Goal: Task Accomplishment & Management: Complete application form

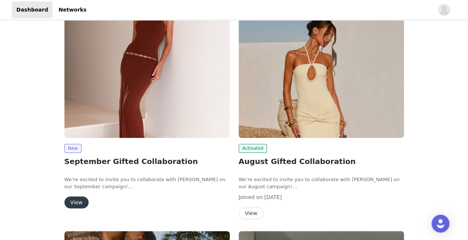
scroll to position [106, 0]
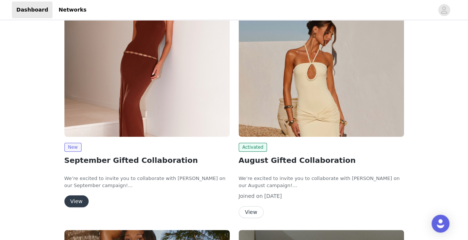
click at [80, 198] on button "View" at bounding box center [76, 201] width 24 height 12
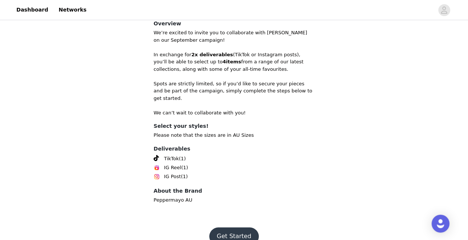
scroll to position [280, 0]
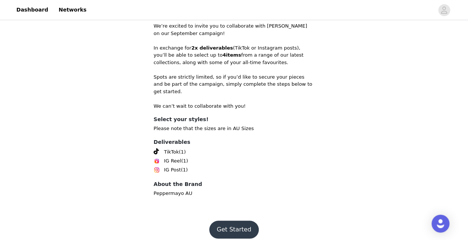
click at [243, 221] on button "Get Started" at bounding box center [234, 229] width 50 height 18
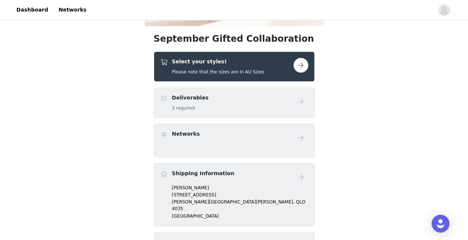
scroll to position [220, 0]
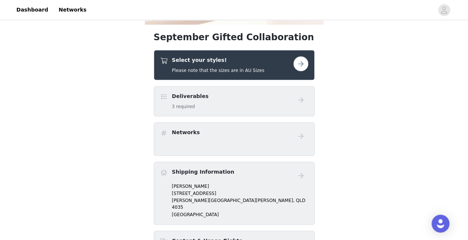
click at [303, 67] on button "button" at bounding box center [300, 63] width 15 height 15
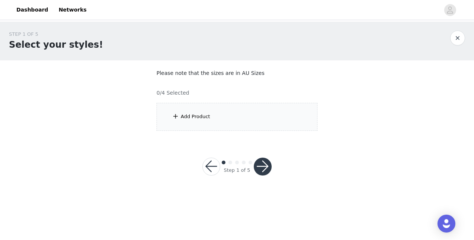
click at [247, 126] on div "Add Product" at bounding box center [236, 117] width 161 height 28
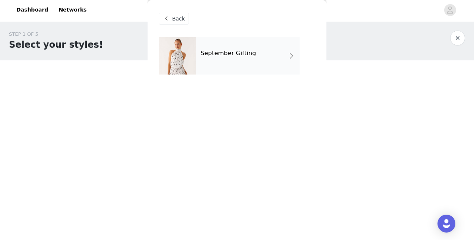
click at [268, 45] on div "September Gifting" at bounding box center [248, 55] width 104 height 37
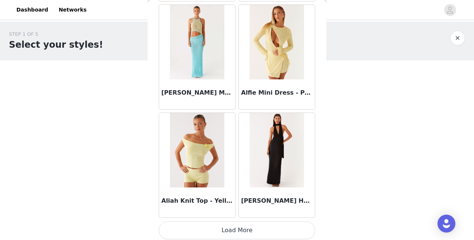
scroll to position [897, 0]
click at [287, 221] on button "Load More" at bounding box center [237, 230] width 156 height 18
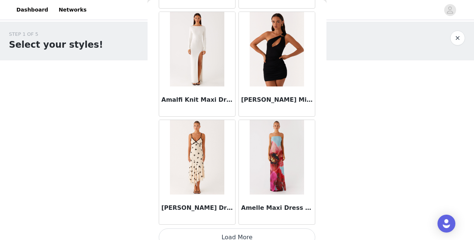
scroll to position [1974, 0]
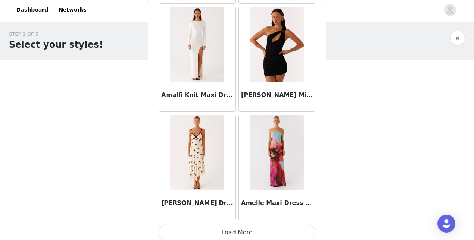
click at [172, 224] on button "Load More" at bounding box center [237, 232] width 156 height 18
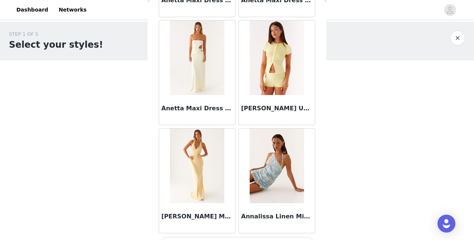
scroll to position [3052, 0]
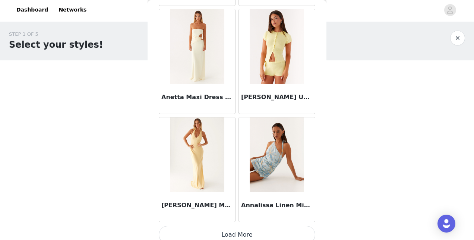
click at [173, 226] on button "Load More" at bounding box center [237, 235] width 156 height 18
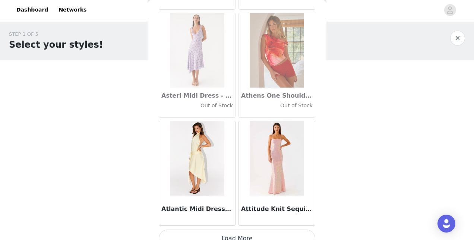
scroll to position [4129, 0]
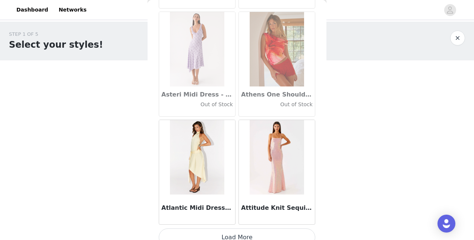
click at [276, 228] on button "Load More" at bounding box center [237, 237] width 156 height 18
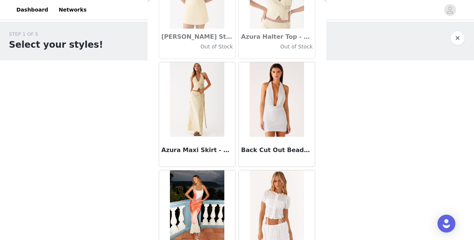
scroll to position [5207, 0]
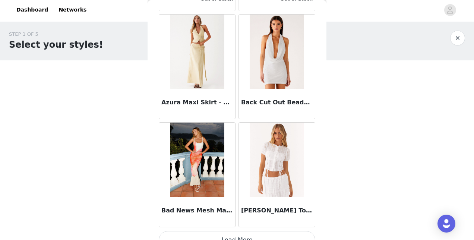
click at [245, 231] on button "Load More" at bounding box center [237, 240] width 156 height 18
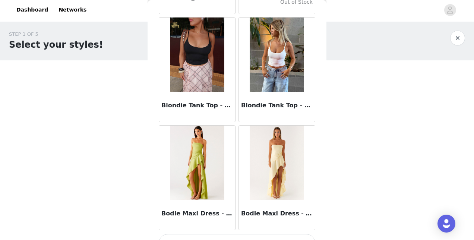
scroll to position [6284, 0]
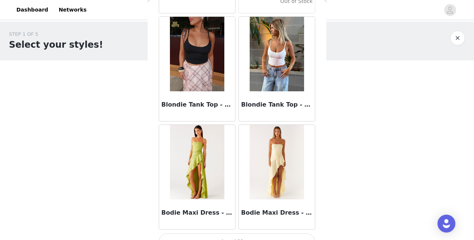
click at [240, 233] on button "Load More" at bounding box center [237, 242] width 156 height 18
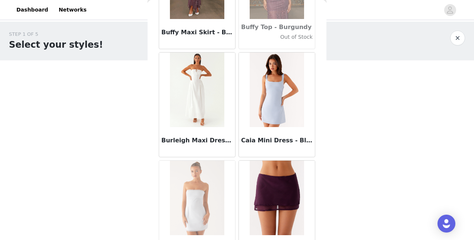
scroll to position [7362, 0]
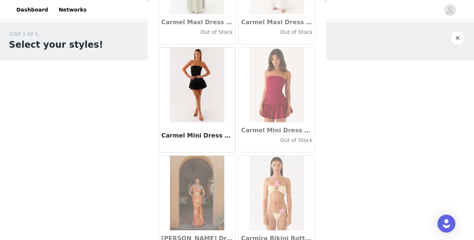
scroll to position [8439, 0]
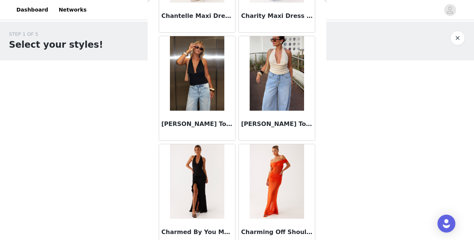
scroll to position [9517, 0]
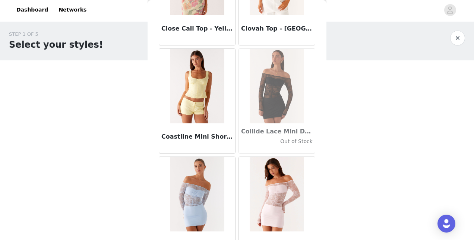
scroll to position [10485, 0]
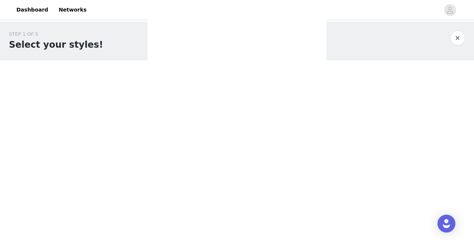
scroll to position [0, 0]
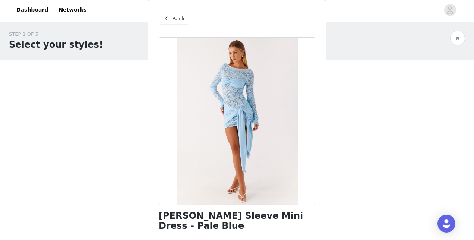
click at [177, 20] on span "Back" at bounding box center [178, 19] width 13 height 8
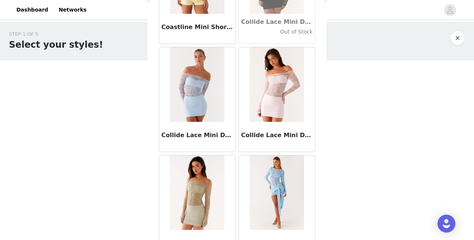
scroll to position [10594, 0]
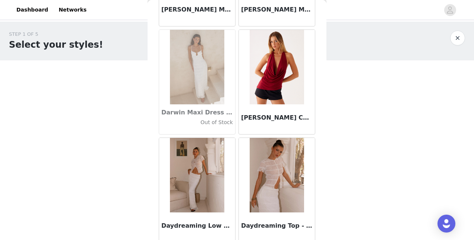
scroll to position [11671, 0]
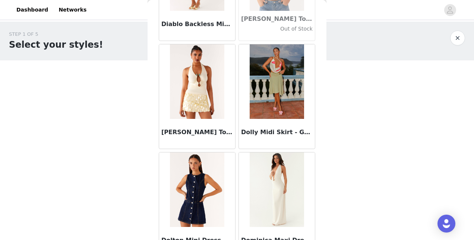
scroll to position [12535, 0]
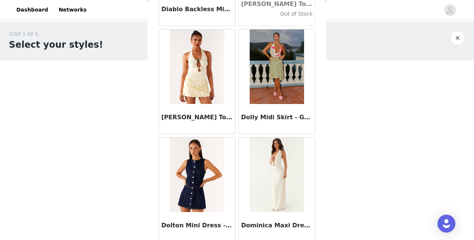
click at [273, 113] on h3 "Dolly Midi Skirt - Green" at bounding box center [276, 117] width 71 height 9
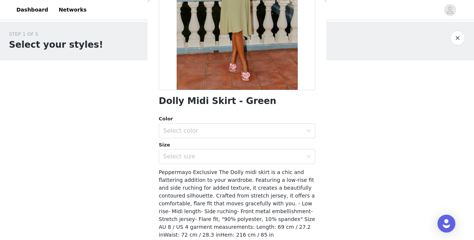
scroll to position [119, 0]
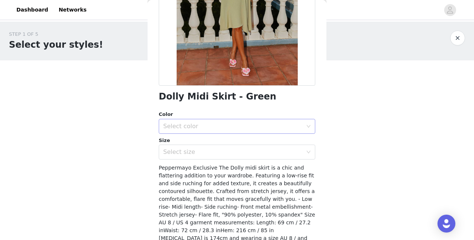
click at [271, 123] on div "Select color" at bounding box center [232, 126] width 139 height 7
click at [270, 145] on li "Green" at bounding box center [234, 143] width 151 height 12
click at [289, 153] on div "Select size" at bounding box center [232, 151] width 139 height 7
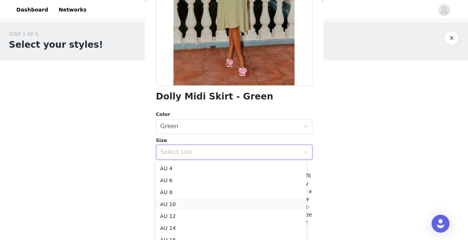
click at [249, 206] on li "AU 10" at bounding box center [231, 204] width 151 height 12
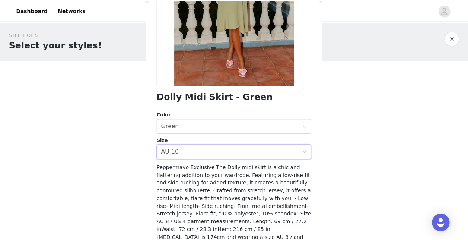
scroll to position [153, 0]
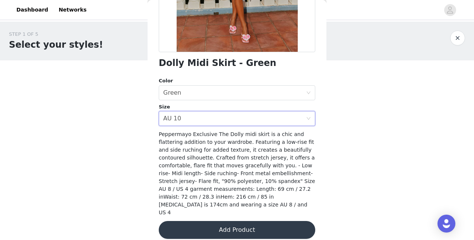
click at [254, 221] on button "Add Product" at bounding box center [237, 230] width 156 height 18
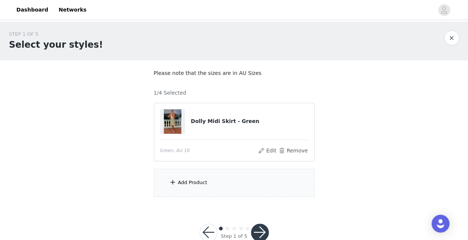
click at [250, 193] on div "Add Product" at bounding box center [234, 183] width 161 height 28
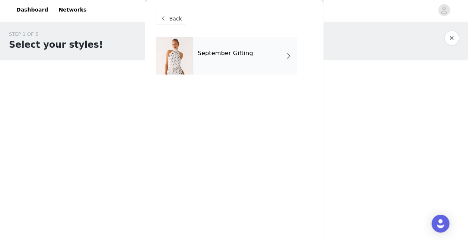
click at [265, 66] on div "September Gifting" at bounding box center [245, 55] width 104 height 37
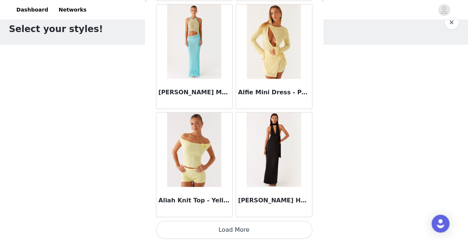
scroll to position [19, 0]
click at [252, 232] on button "Load More" at bounding box center [234, 230] width 156 height 18
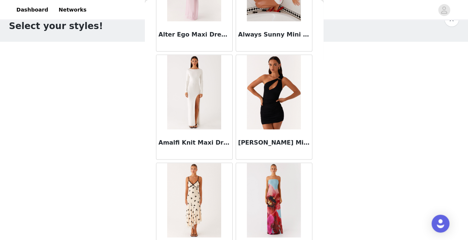
scroll to position [1974, 0]
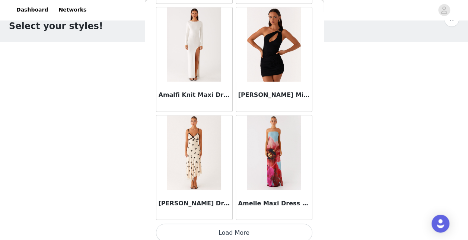
click at [252, 232] on button "Load More" at bounding box center [234, 232] width 156 height 18
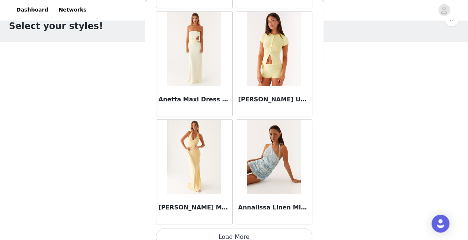
scroll to position [3052, 0]
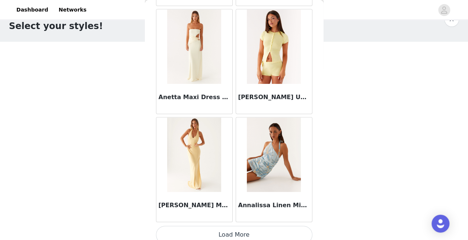
click at [252, 232] on button "Load More" at bounding box center [234, 235] width 156 height 18
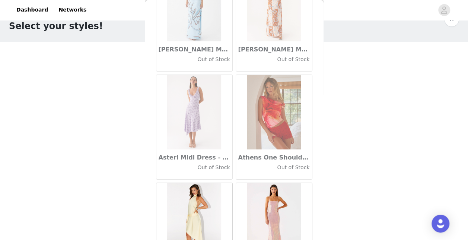
scroll to position [4129, 0]
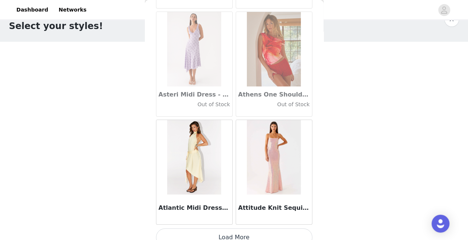
click at [252, 232] on button "Load More" at bounding box center [234, 237] width 156 height 18
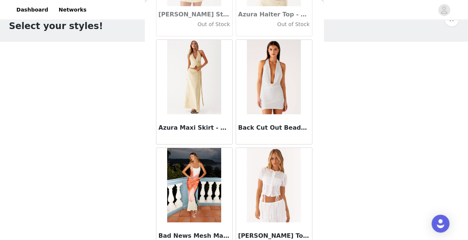
scroll to position [5207, 0]
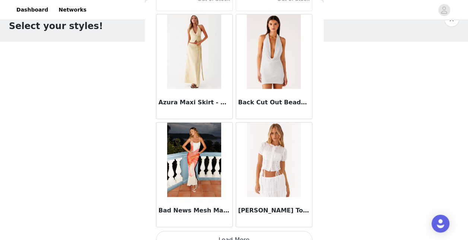
click at [252, 232] on button "Load More" at bounding box center [234, 240] width 156 height 18
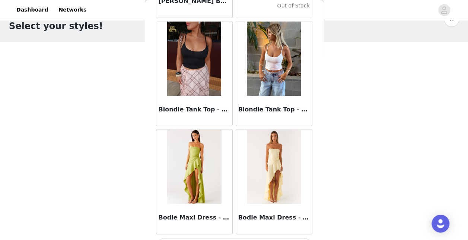
scroll to position [6284, 0]
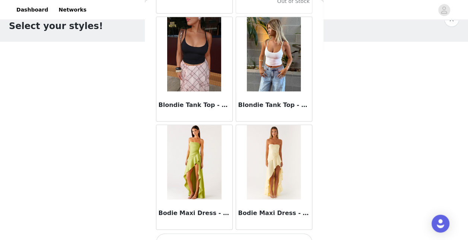
click at [252, 233] on button "Load More" at bounding box center [234, 242] width 156 height 18
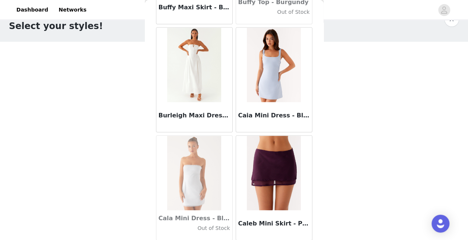
scroll to position [7362, 0]
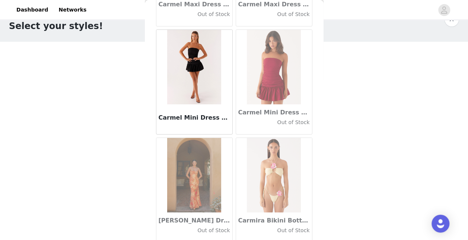
scroll to position [8439, 0]
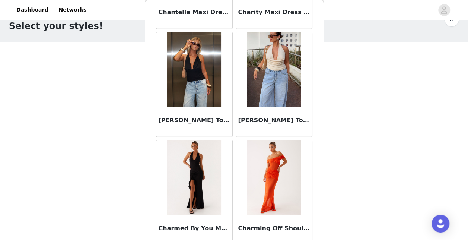
scroll to position [9517, 0]
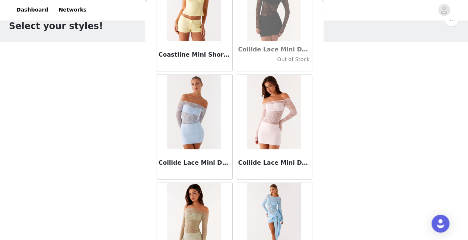
scroll to position [10594, 0]
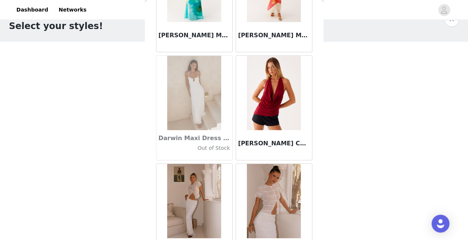
scroll to position [11671, 0]
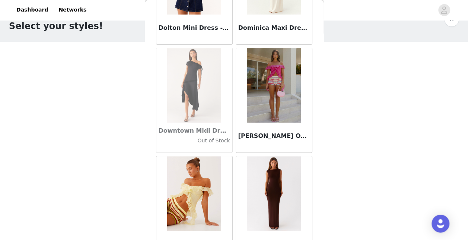
scroll to position [12749, 0]
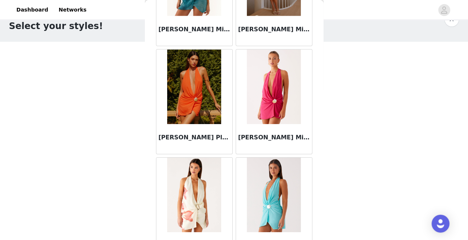
scroll to position [13826, 0]
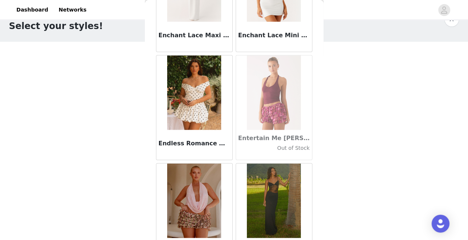
scroll to position [14904, 0]
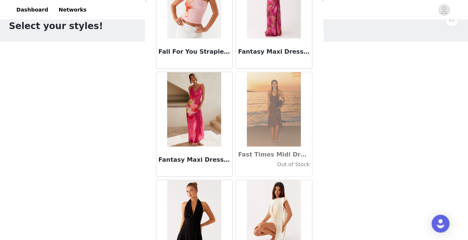
scroll to position [15981, 0]
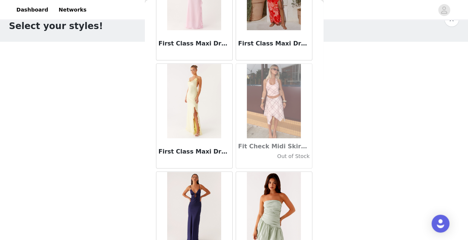
scroll to position [17059, 0]
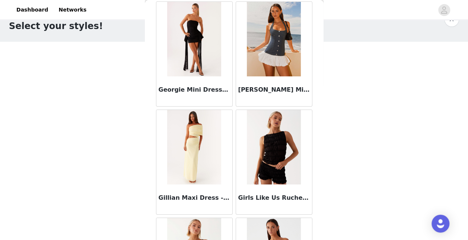
scroll to position [18136, 0]
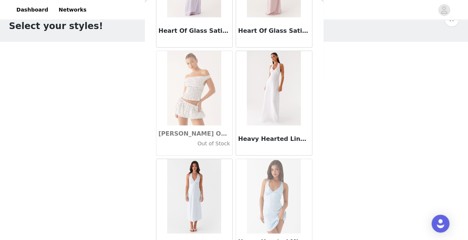
scroll to position [19214, 0]
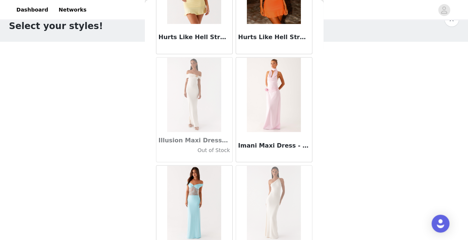
scroll to position [20291, 0]
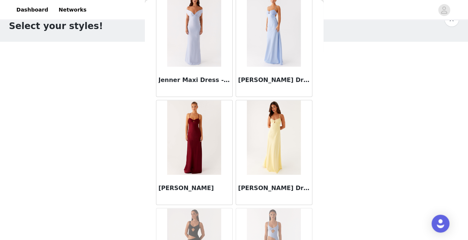
scroll to position [21368, 0]
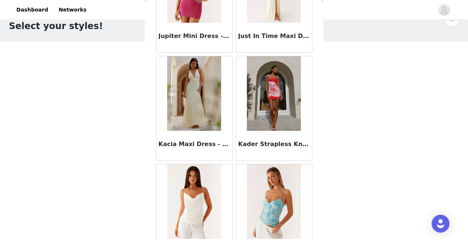
scroll to position [22446, 0]
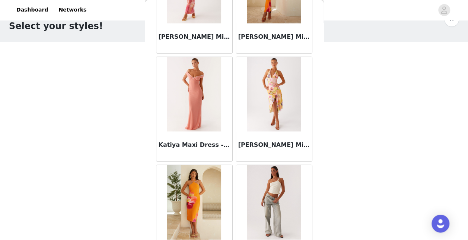
scroll to position [23523, 0]
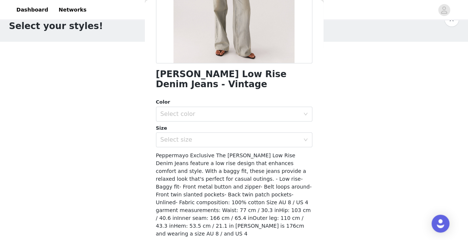
scroll to position [163, 0]
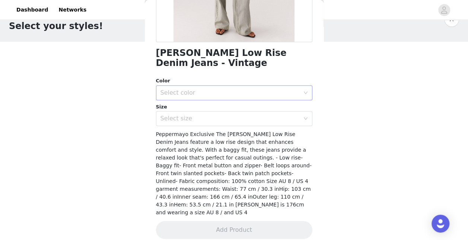
click at [283, 94] on div "Select color" at bounding box center [229, 92] width 139 height 7
click at [281, 114] on li "Vintage" at bounding box center [231, 109] width 151 height 12
click at [281, 121] on div "Select size" at bounding box center [229, 118] width 139 height 7
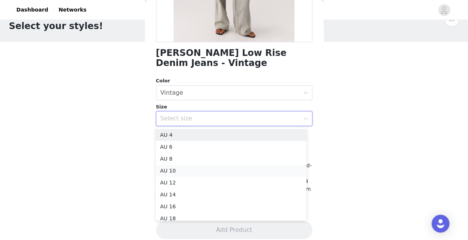
click at [243, 172] on li "AU 10" at bounding box center [231, 171] width 151 height 12
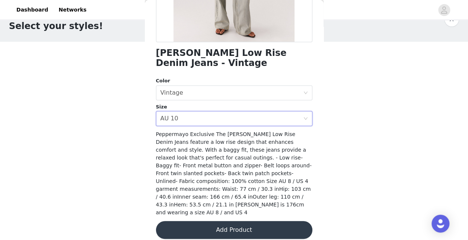
click at [257, 223] on button "Add Product" at bounding box center [234, 230] width 156 height 18
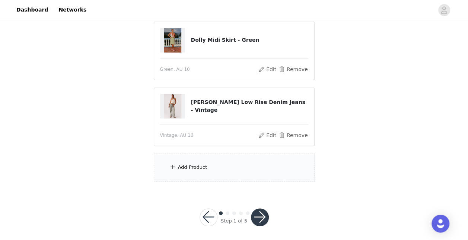
scroll to position [84, 0]
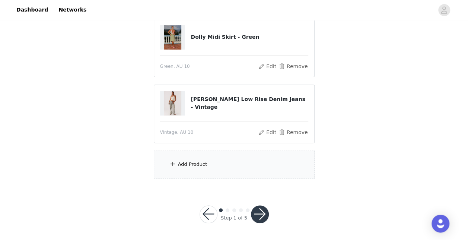
click at [184, 162] on div "Add Product" at bounding box center [192, 163] width 29 height 7
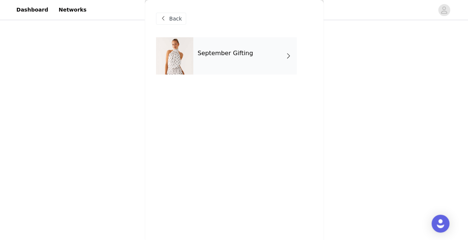
click at [254, 53] on div "September Gifting" at bounding box center [245, 55] width 104 height 37
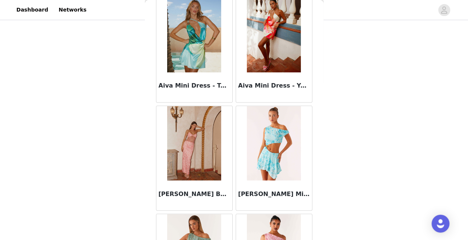
scroll to position [897, 0]
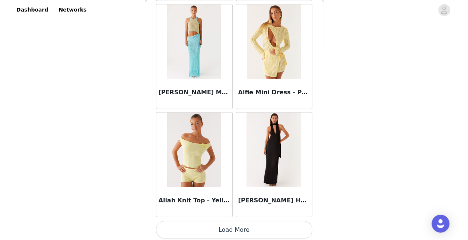
click at [279, 228] on button "Load More" at bounding box center [234, 230] width 156 height 18
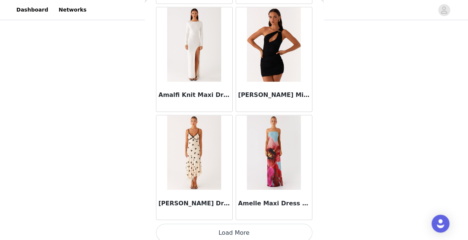
click at [284, 223] on button "Load More" at bounding box center [234, 232] width 156 height 18
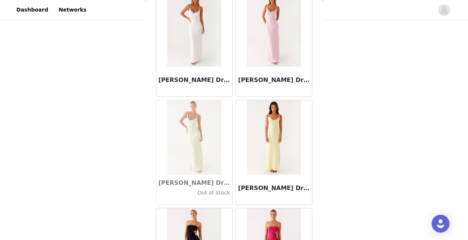
scroll to position [3052, 0]
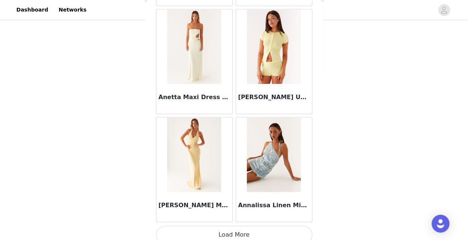
click at [279, 228] on button "Load More" at bounding box center [234, 235] width 156 height 18
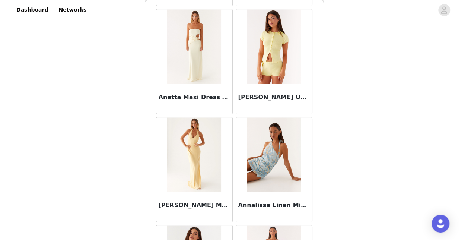
scroll to position [4129, 0]
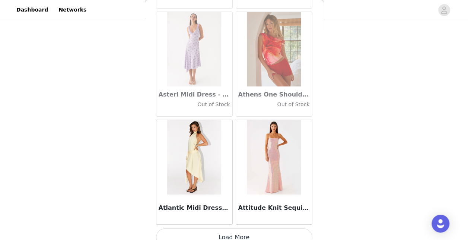
click at [279, 228] on button "Load More" at bounding box center [234, 237] width 156 height 18
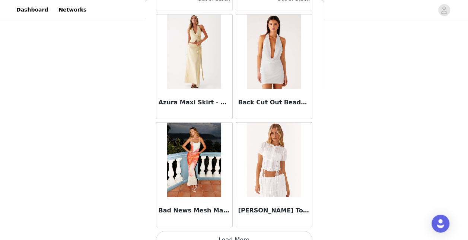
click at [280, 231] on button "Load More" at bounding box center [234, 240] width 156 height 18
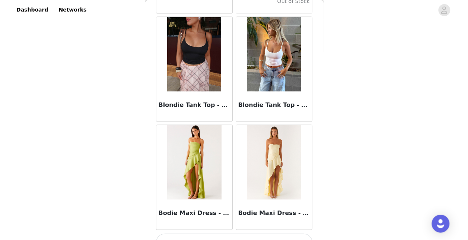
click at [274, 233] on button "Load More" at bounding box center [234, 242] width 156 height 18
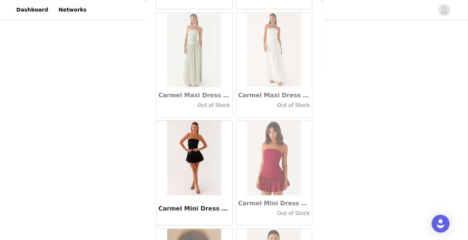
scroll to position [8439, 0]
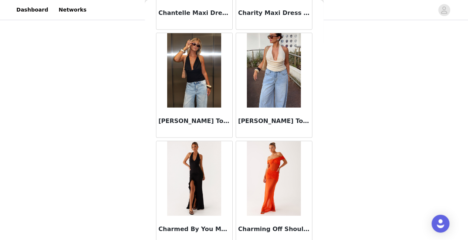
scroll to position [9517, 0]
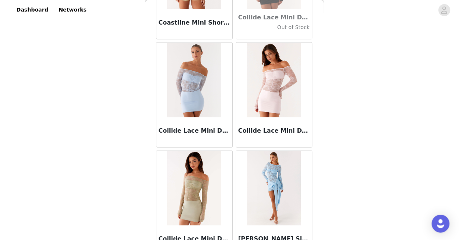
scroll to position [10594, 0]
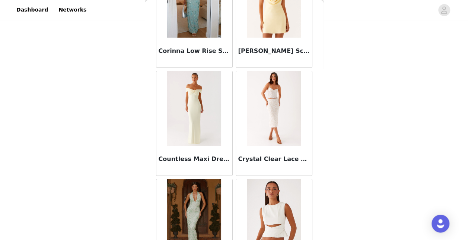
scroll to position [11671, 0]
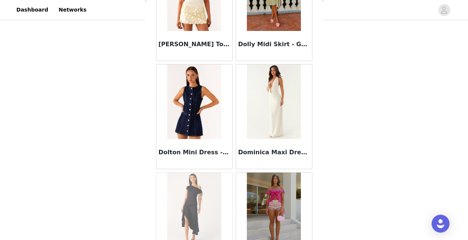
scroll to position [12749, 0]
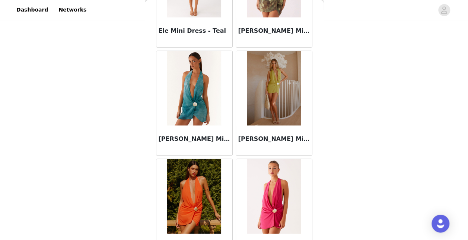
scroll to position [13826, 0]
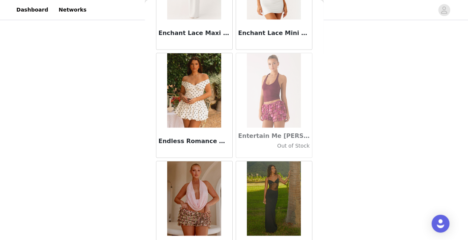
scroll to position [14904, 0]
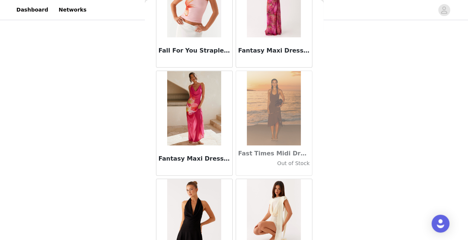
scroll to position [15981, 0]
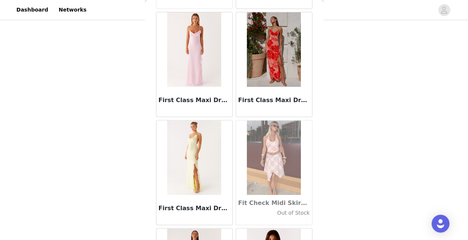
scroll to position [17059, 0]
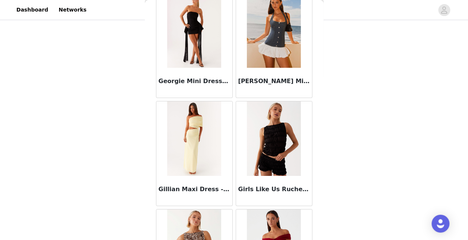
scroll to position [18136, 0]
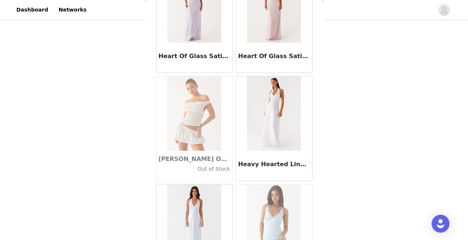
scroll to position [19214, 0]
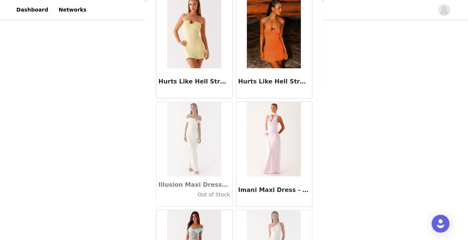
scroll to position [20291, 0]
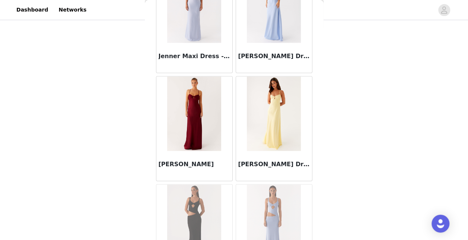
scroll to position [21368, 0]
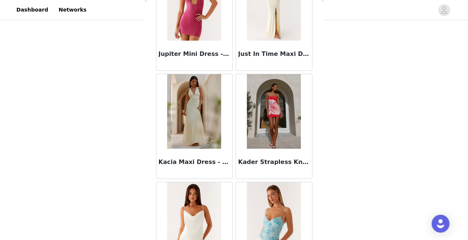
scroll to position [22446, 0]
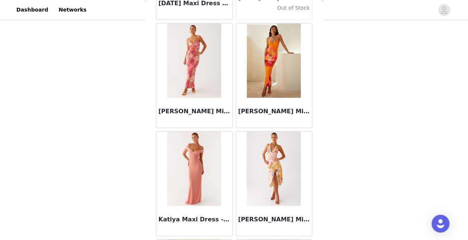
scroll to position [23523, 0]
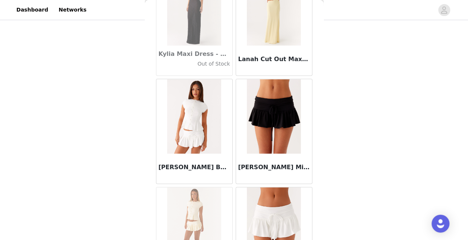
scroll to position [24601, 0]
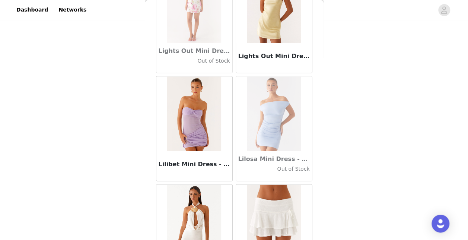
scroll to position [25678, 0]
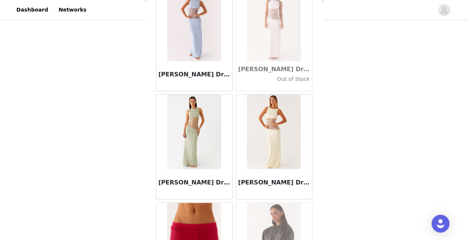
scroll to position [26756, 0]
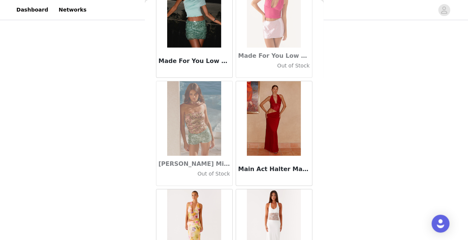
scroll to position [27833, 0]
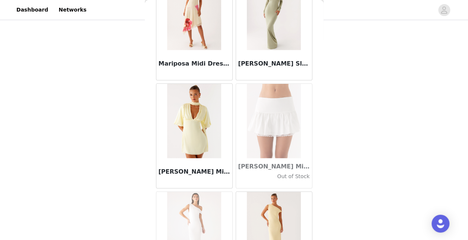
scroll to position [28911, 0]
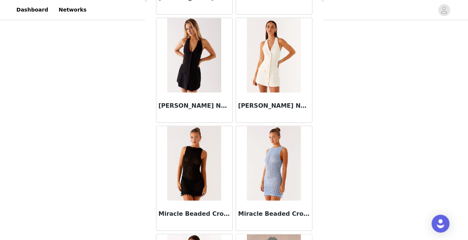
scroll to position [29988, 0]
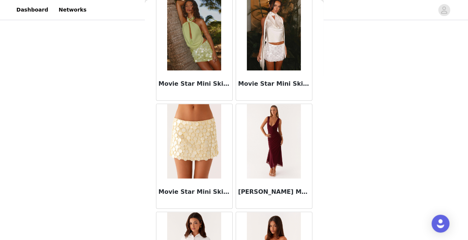
scroll to position [31065, 0]
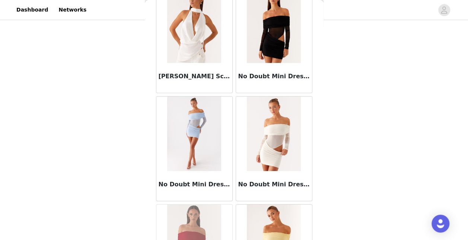
scroll to position [32143, 0]
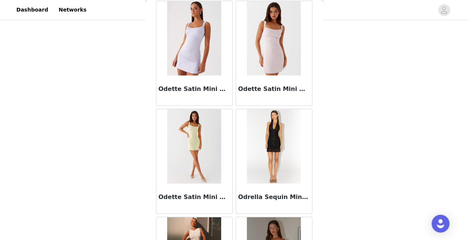
scroll to position [33220, 0]
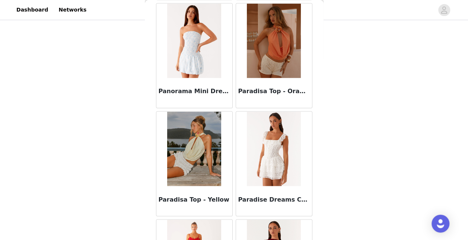
scroll to position [34298, 0]
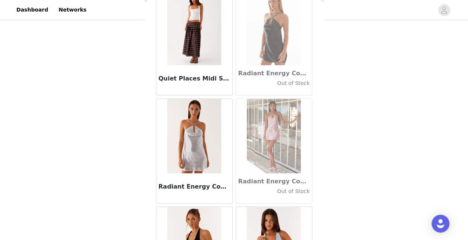
scroll to position [35375, 0]
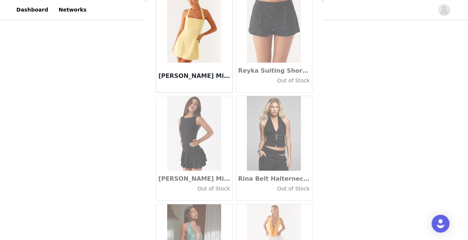
scroll to position [36453, 0]
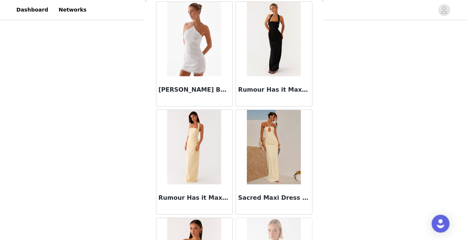
scroll to position [37530, 0]
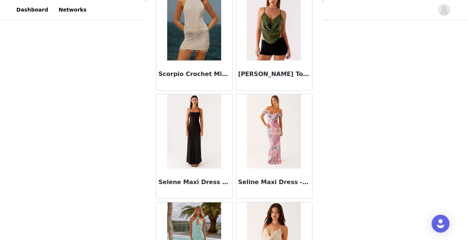
scroll to position [38608, 0]
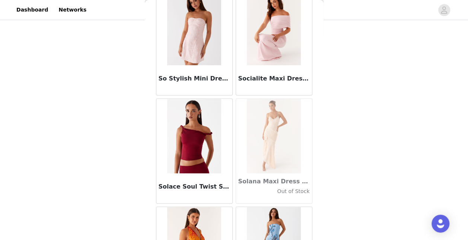
scroll to position [39685, 0]
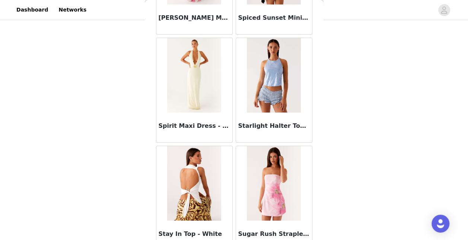
scroll to position [40762, 0]
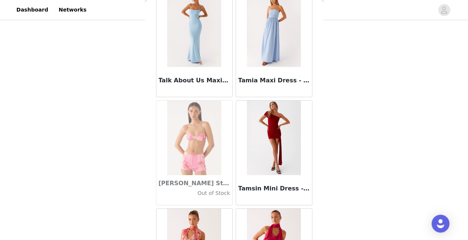
scroll to position [41840, 0]
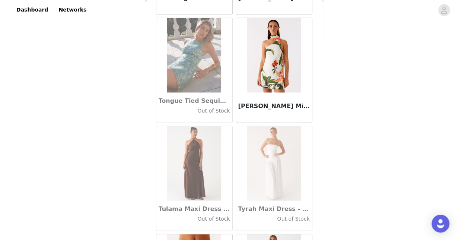
scroll to position [42917, 0]
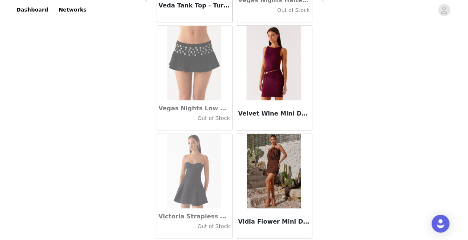
scroll to position [43995, 0]
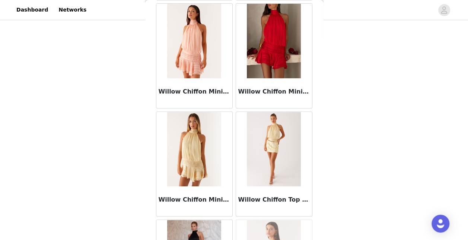
scroll to position [45072, 0]
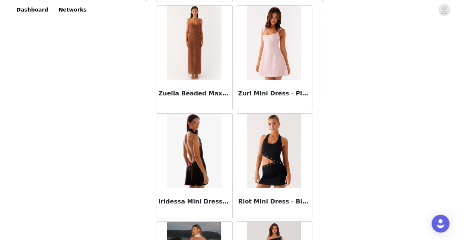
scroll to position [46150, 0]
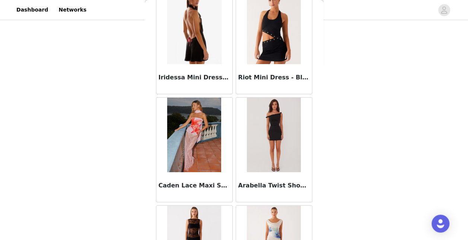
scroll to position [46303, 0]
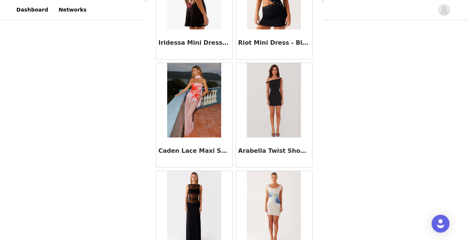
click at [317, 233] on div "Back Aamari Maxi Dress - Red Adelaide Shirt Mini Dress - Brown Adored By You Mi…" at bounding box center [234, 120] width 179 height 240
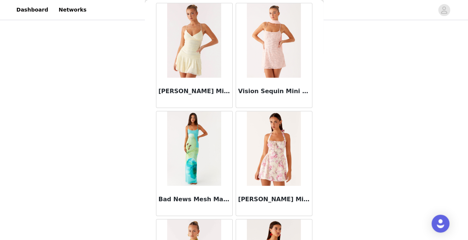
scroll to position [47227, 0]
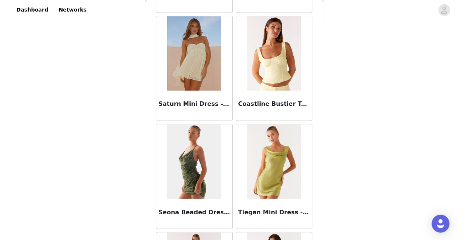
scroll to position [48305, 0]
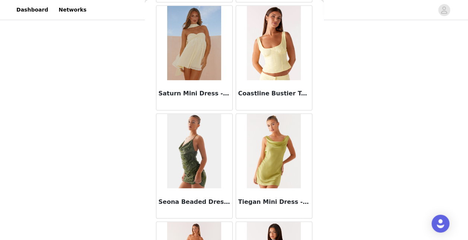
click at [323, 236] on div "STEP 1 OF 5 Select your styles! Please note that the sizes are in AU Sizes 2/4 …" at bounding box center [234, 88] width 468 height 303
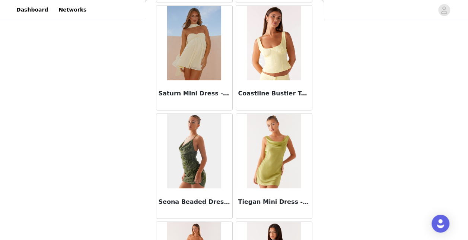
click at [323, 236] on div "STEP 1 OF 5 Select your styles! Please note that the sizes are in AU Sizes 2/4 …" at bounding box center [234, 88] width 468 height 303
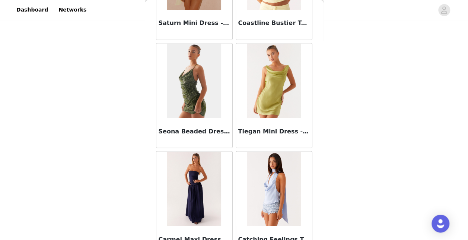
click at [319, 236] on div "Back Aamari Maxi Dress - Red Adelaide Shirt Mini Dress - Brown Adored By You Mi…" at bounding box center [234, 120] width 179 height 240
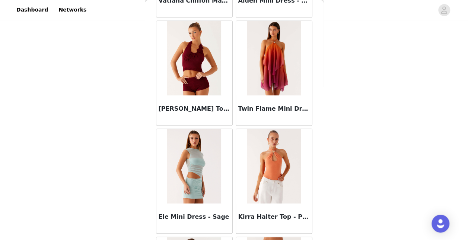
scroll to position [49382, 0]
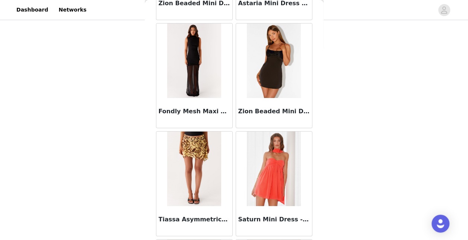
scroll to position [50459, 0]
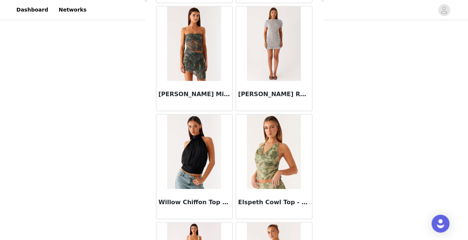
scroll to position [50802, 0]
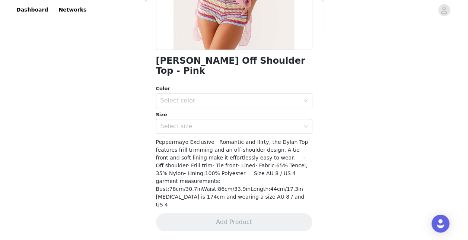
scroll to position [137, 0]
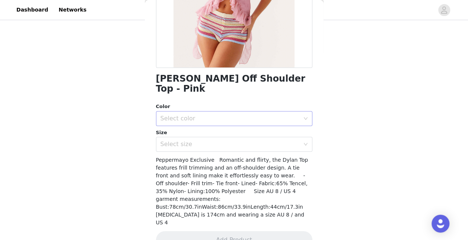
click at [262, 115] on div "Select color" at bounding box center [229, 118] width 139 height 7
click at [251, 124] on li "Pink" at bounding box center [231, 125] width 151 height 12
click at [237, 140] on div "Select size" at bounding box center [229, 143] width 139 height 7
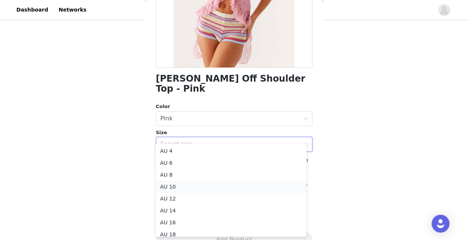
click at [216, 188] on li "AU 10" at bounding box center [231, 187] width 151 height 12
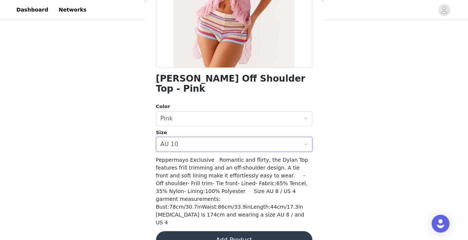
click at [227, 231] on button "Add Product" at bounding box center [234, 240] width 156 height 18
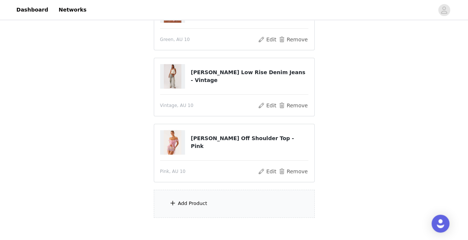
scroll to position [111, 0]
click at [282, 195] on div "Add Product" at bounding box center [234, 203] width 161 height 28
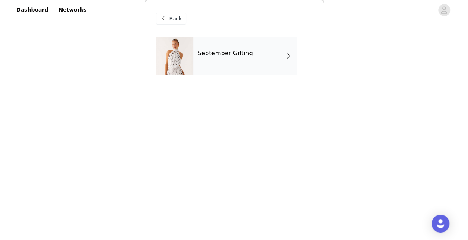
click at [285, 55] on span at bounding box center [288, 55] width 7 height 9
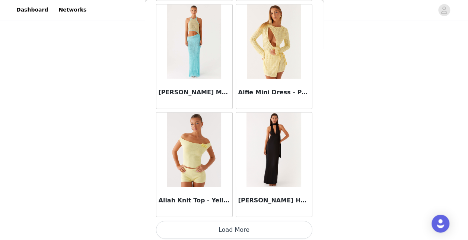
scroll to position [150, 0]
click at [298, 226] on button "Load More" at bounding box center [234, 230] width 156 height 18
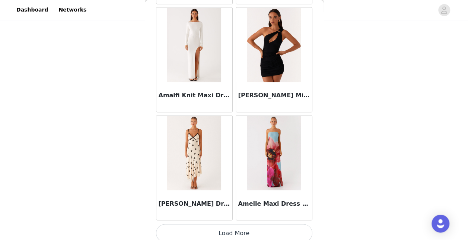
scroll to position [1974, 0]
click at [298, 226] on button "Load More" at bounding box center [234, 232] width 156 height 18
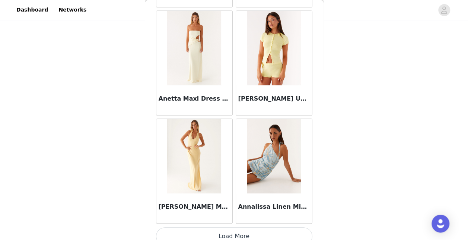
scroll to position [3052, 0]
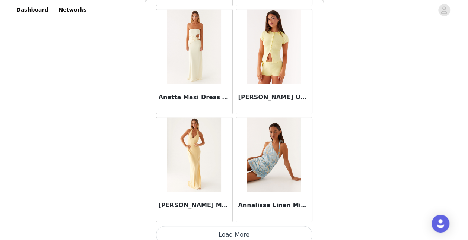
click at [298, 226] on button "Load More" at bounding box center [234, 235] width 156 height 18
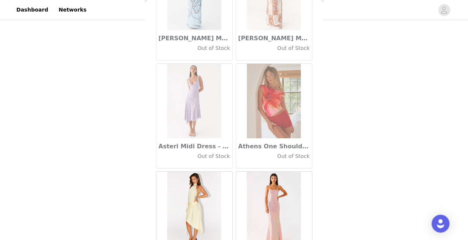
scroll to position [4129, 0]
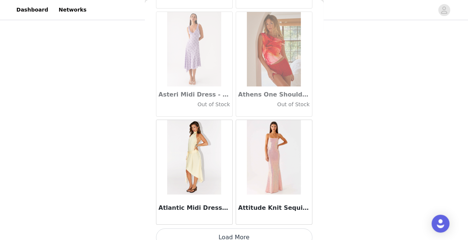
click at [298, 228] on button "Load More" at bounding box center [234, 237] width 156 height 18
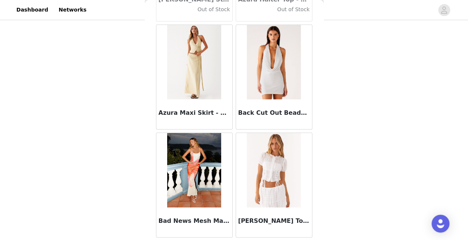
scroll to position [5207, 0]
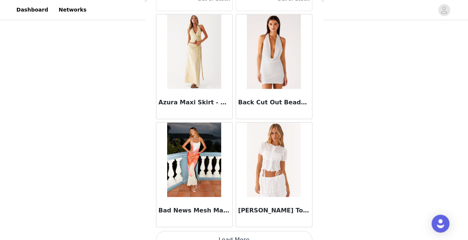
click at [298, 231] on button "Load More" at bounding box center [234, 240] width 156 height 18
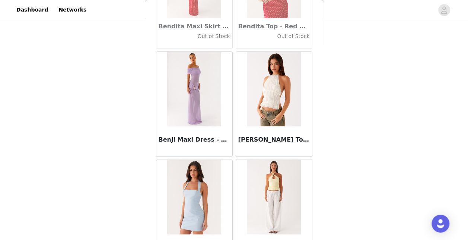
scroll to position [5832, 0]
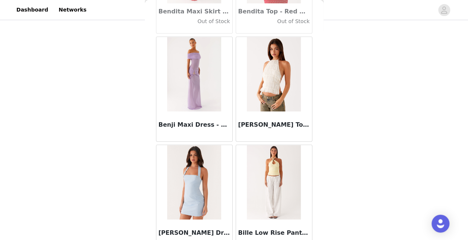
click at [275, 219] on div "Bille Low Rise Pants - White" at bounding box center [274, 234] width 76 height 30
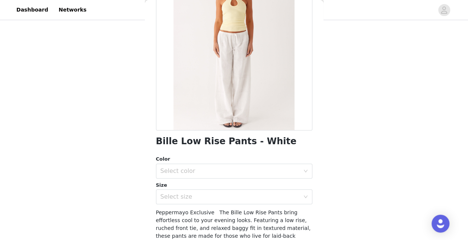
scroll to position [83, 0]
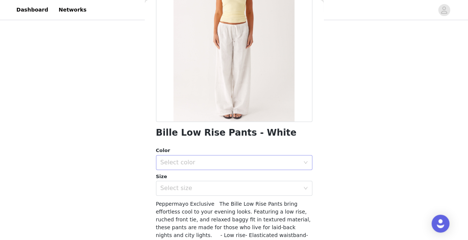
click at [287, 163] on div "Select color" at bounding box center [229, 162] width 139 height 7
click at [267, 181] on li "White" at bounding box center [231, 179] width 151 height 12
click at [255, 194] on div "Select size" at bounding box center [231, 188] width 143 height 14
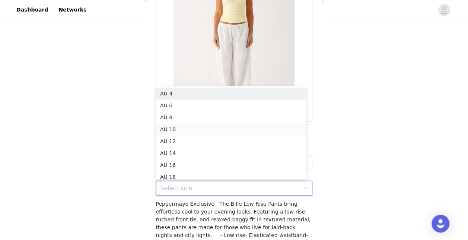
scroll to position [4, 0]
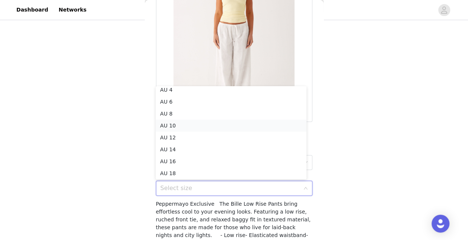
click at [231, 128] on li "AU 10" at bounding box center [231, 126] width 151 height 12
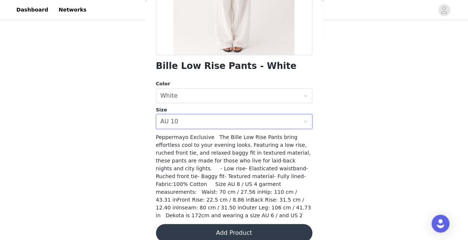
scroll to position [153, 0]
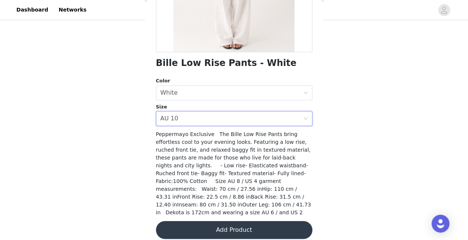
click at [277, 222] on button "Add Product" at bounding box center [234, 230] width 156 height 18
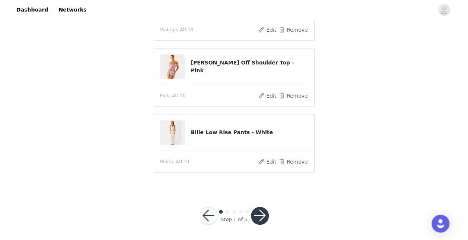
scroll to position [168, 0]
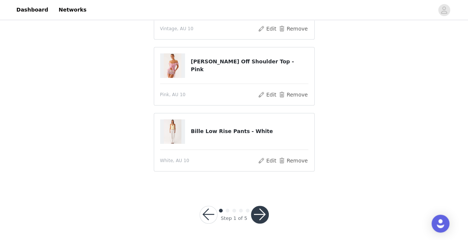
click at [263, 212] on button "button" at bounding box center [260, 215] width 18 height 18
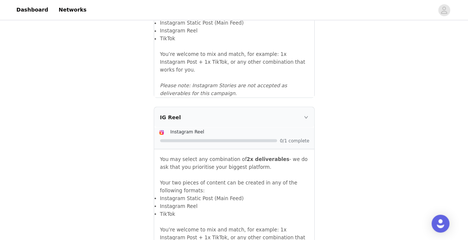
scroll to position [859, 0]
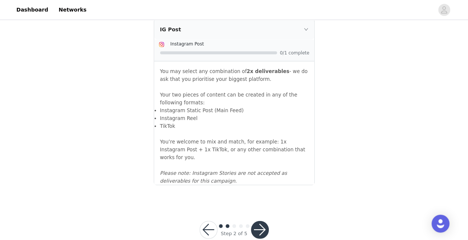
click at [263, 221] on button "button" at bounding box center [260, 230] width 18 height 18
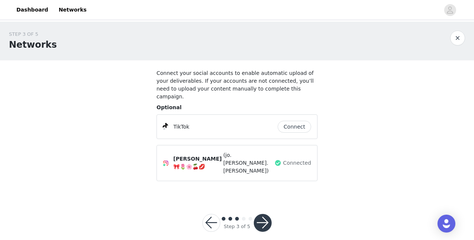
click at [265, 214] on button "button" at bounding box center [263, 223] width 18 height 18
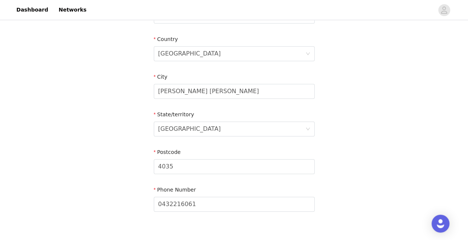
scroll to position [299, 0]
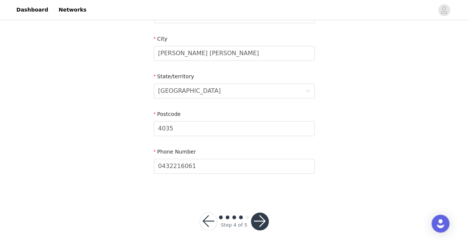
click at [262, 217] on button "button" at bounding box center [260, 221] width 18 height 18
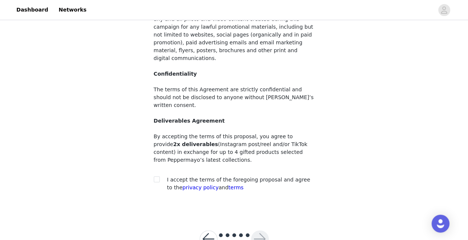
scroll to position [104, 0]
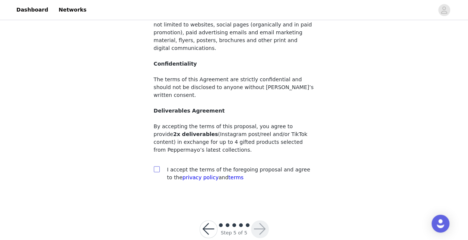
click at [157, 166] on input "checkbox" at bounding box center [156, 168] width 5 height 5
checkbox input "true"
click at [257, 220] on button "button" at bounding box center [260, 229] width 18 height 18
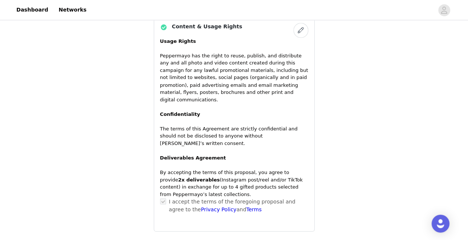
scroll to position [648, 0]
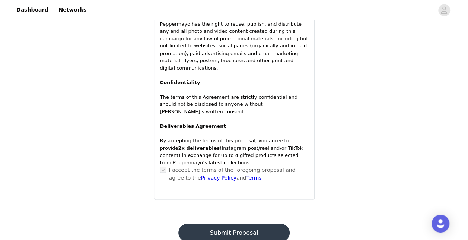
click at [265, 223] on button "Submit Proposal" at bounding box center [233, 232] width 111 height 18
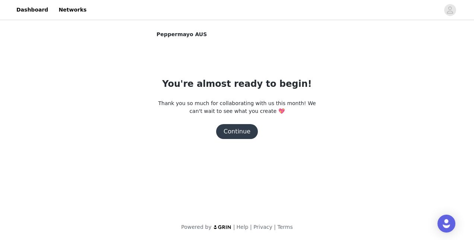
click at [249, 128] on button "Continue" at bounding box center [237, 131] width 42 height 15
